Goal: Transaction & Acquisition: Purchase product/service

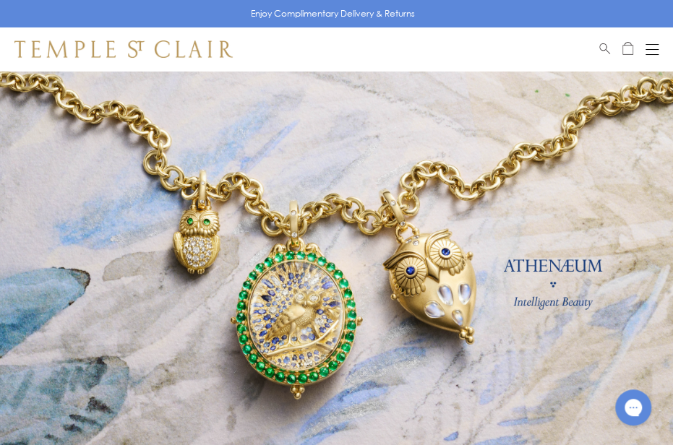
click at [605, 45] on span "Search" at bounding box center [604, 46] width 11 height 12
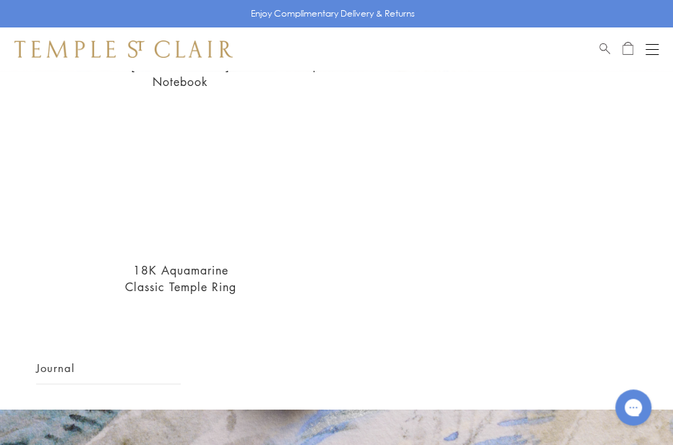
scroll to position [716, 0]
type input "**********"
click at [196, 149] on img at bounding box center [180, 179] width 138 height 138
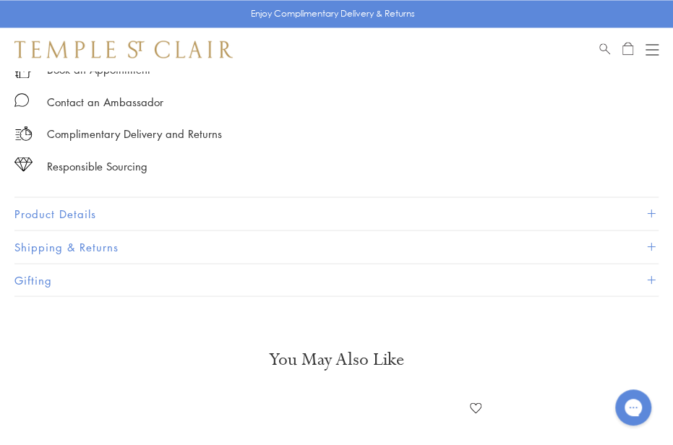
scroll to position [929, 0]
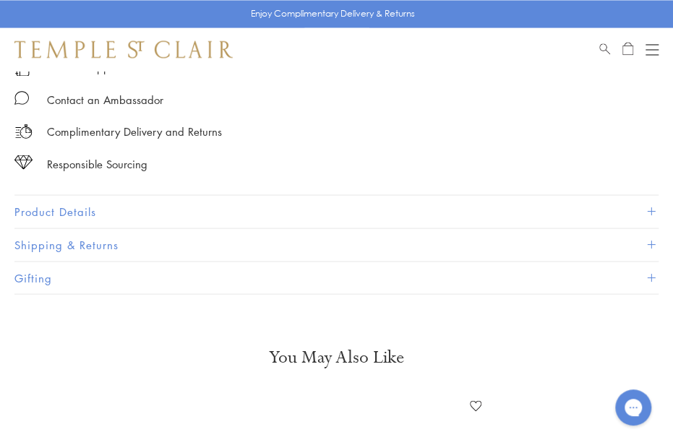
click at [651, 207] on span at bounding box center [651, 211] width 8 height 8
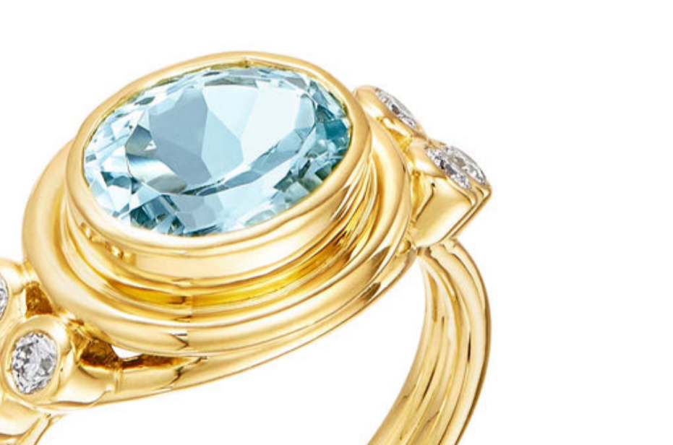
scroll to position [69, 0]
